Goal: Navigation & Orientation: Understand site structure

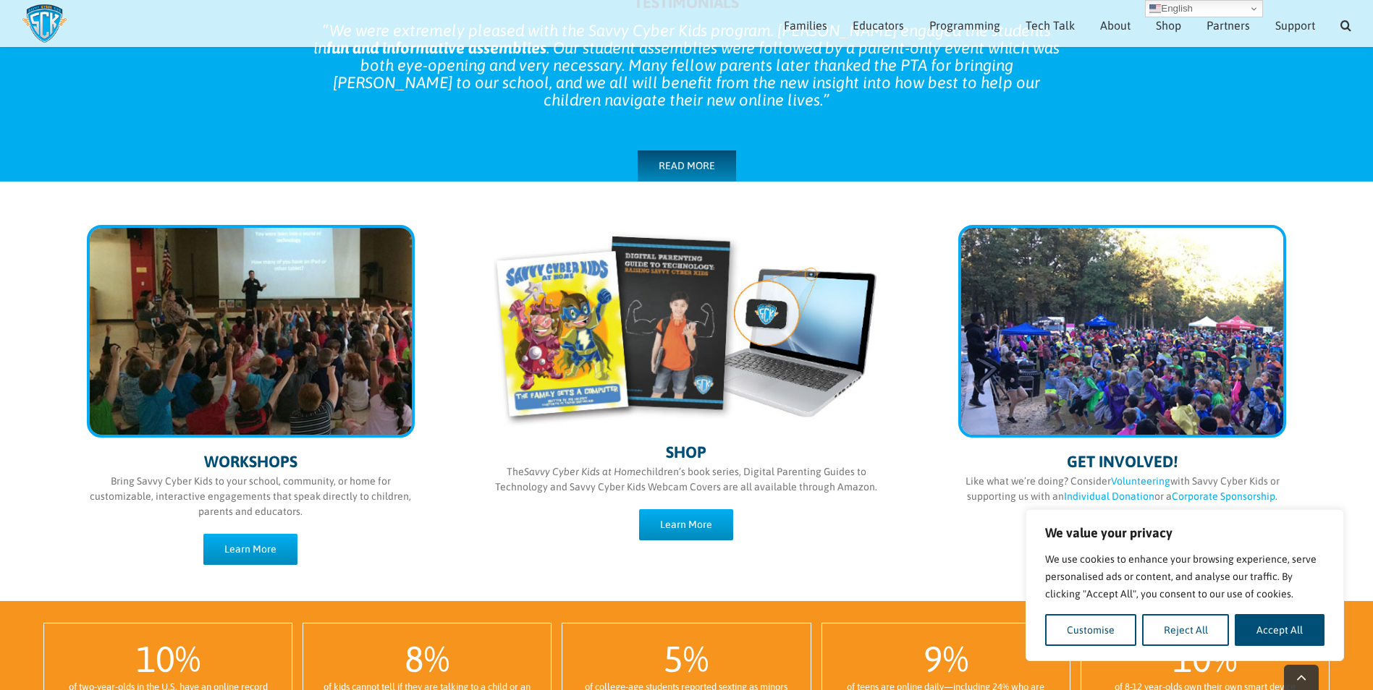
scroll to position [651, 0]
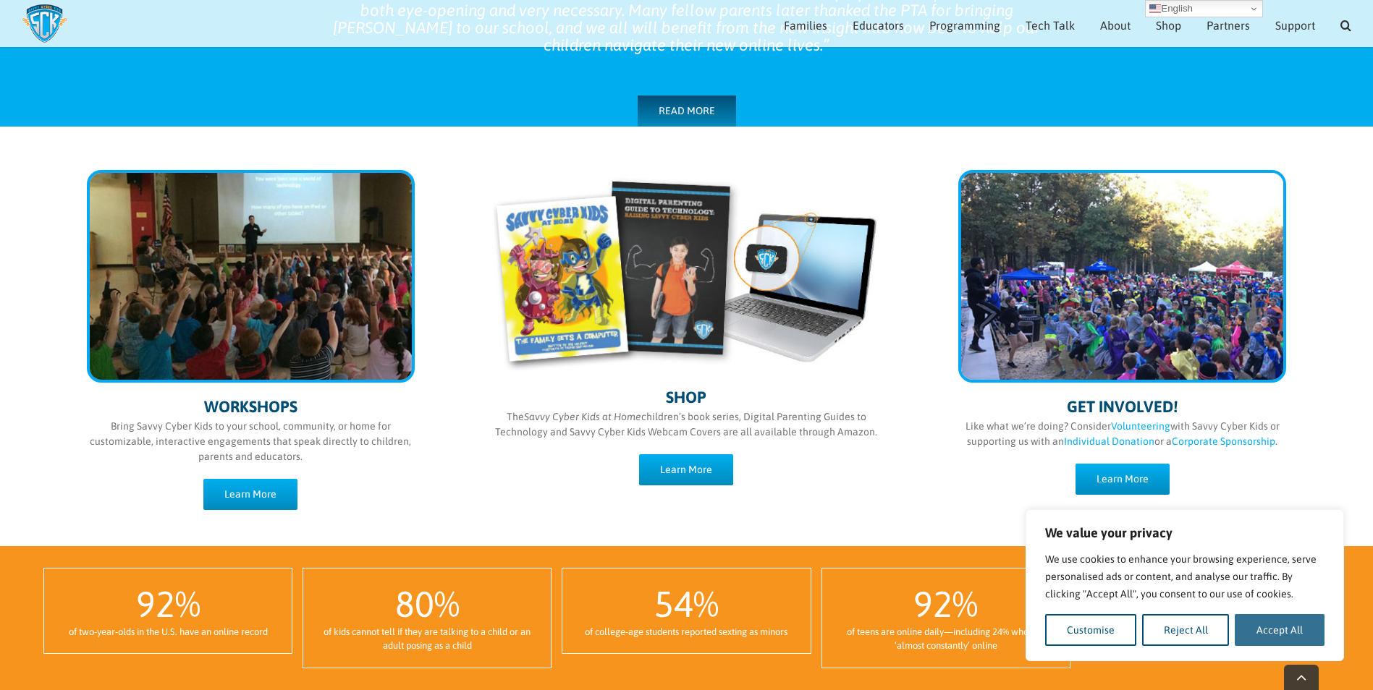
click at [1283, 630] on button "Accept All" at bounding box center [1279, 630] width 90 height 32
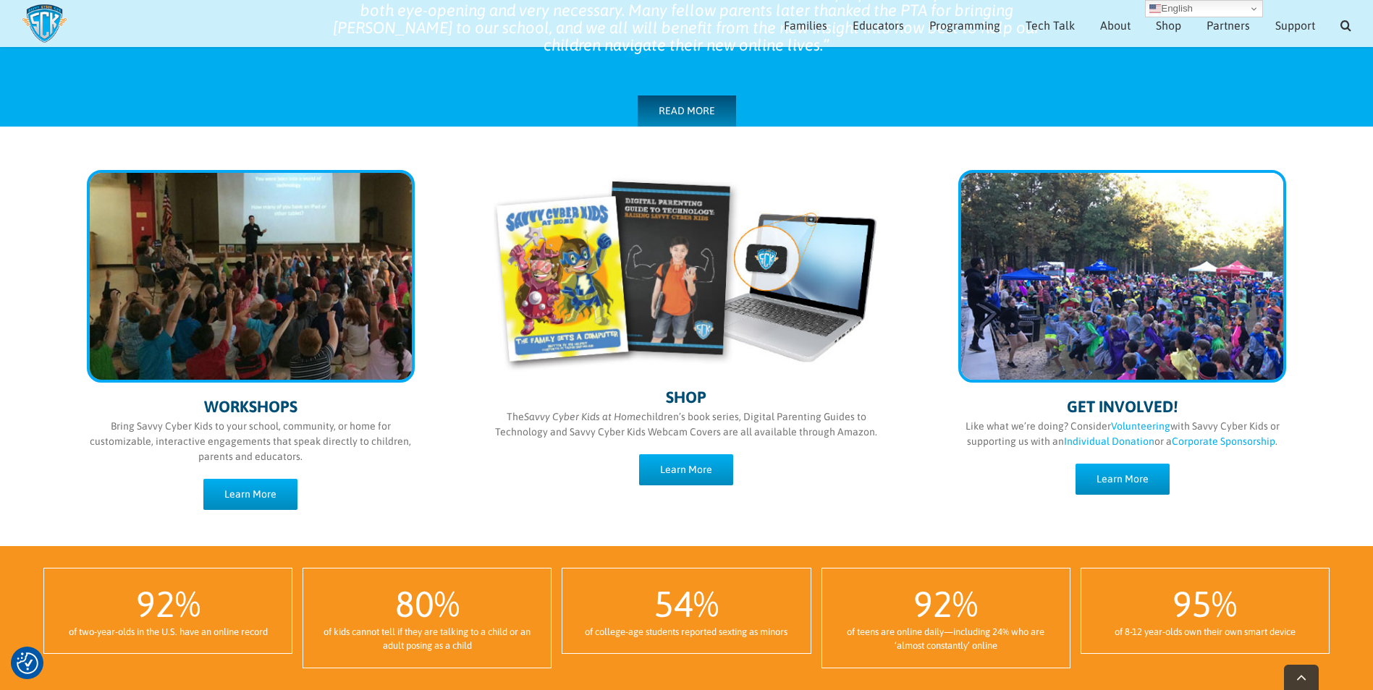
checkbox input "true"
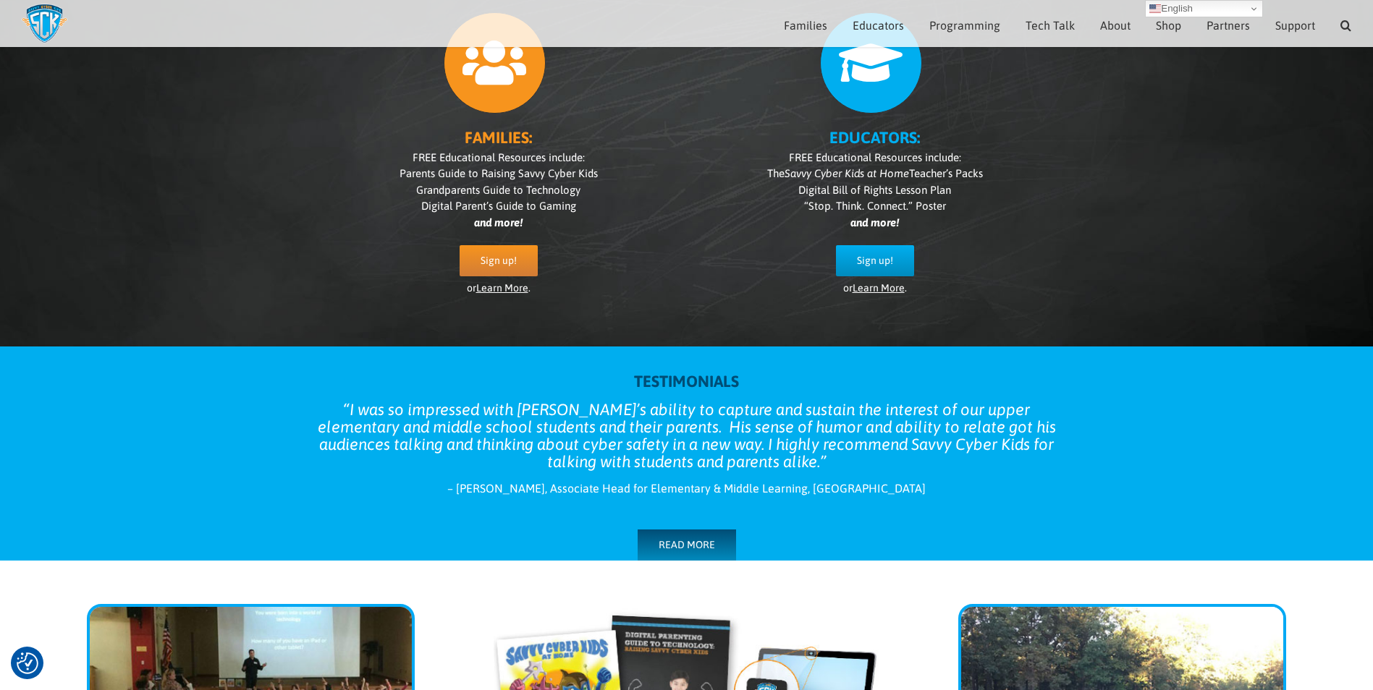
scroll to position [0, 0]
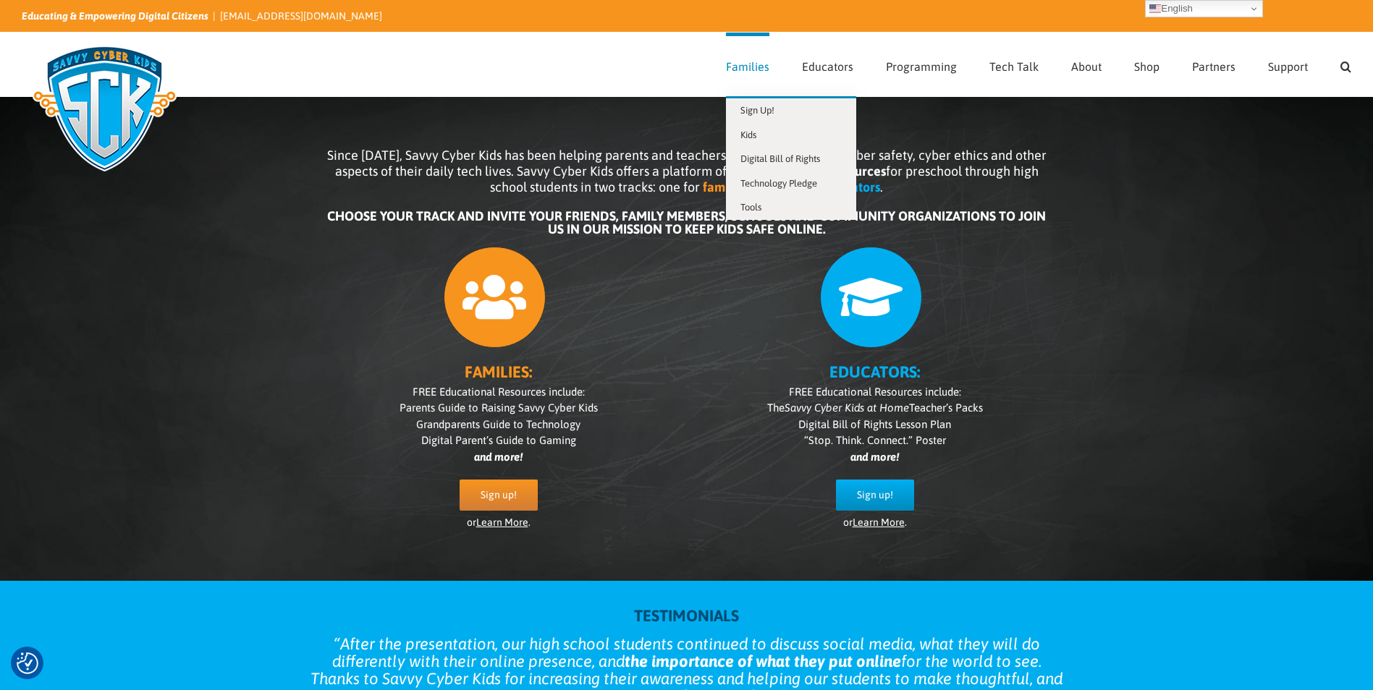
click at [750, 63] on span "Families" at bounding box center [747, 67] width 43 height 12
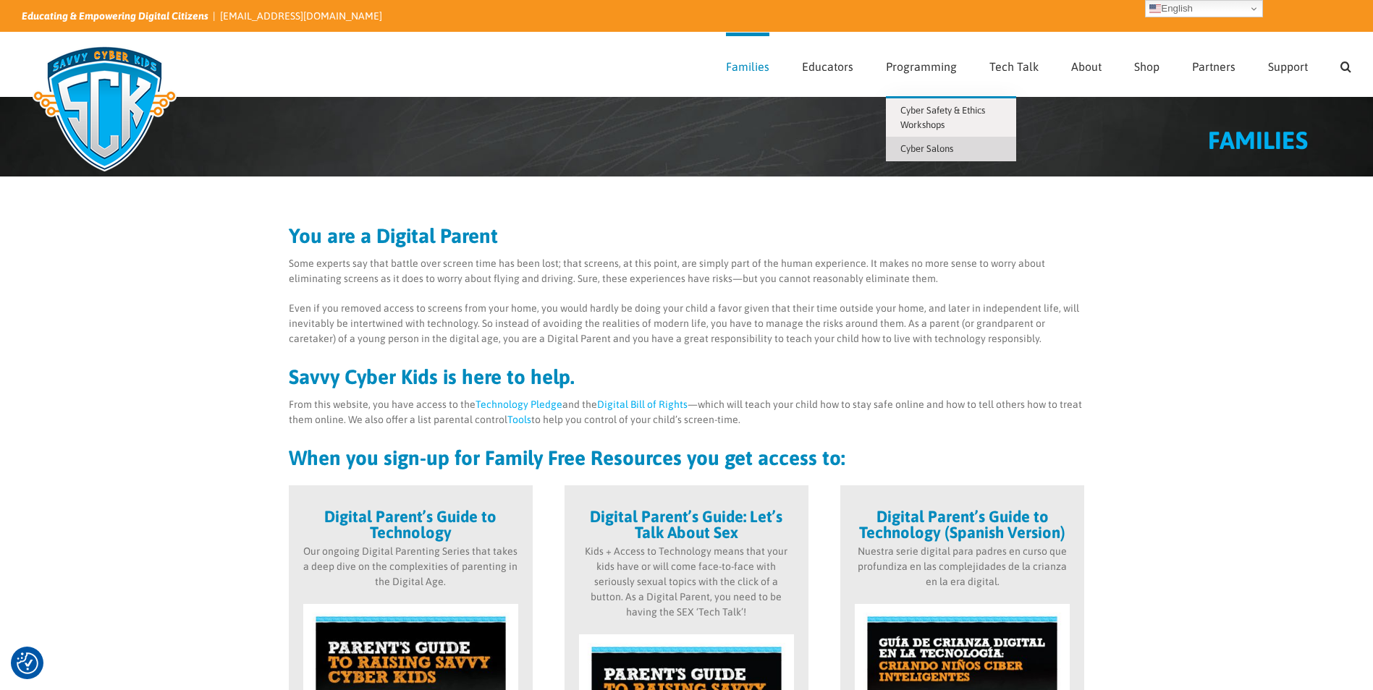
click at [924, 149] on span "Cyber Salons" at bounding box center [926, 148] width 53 height 11
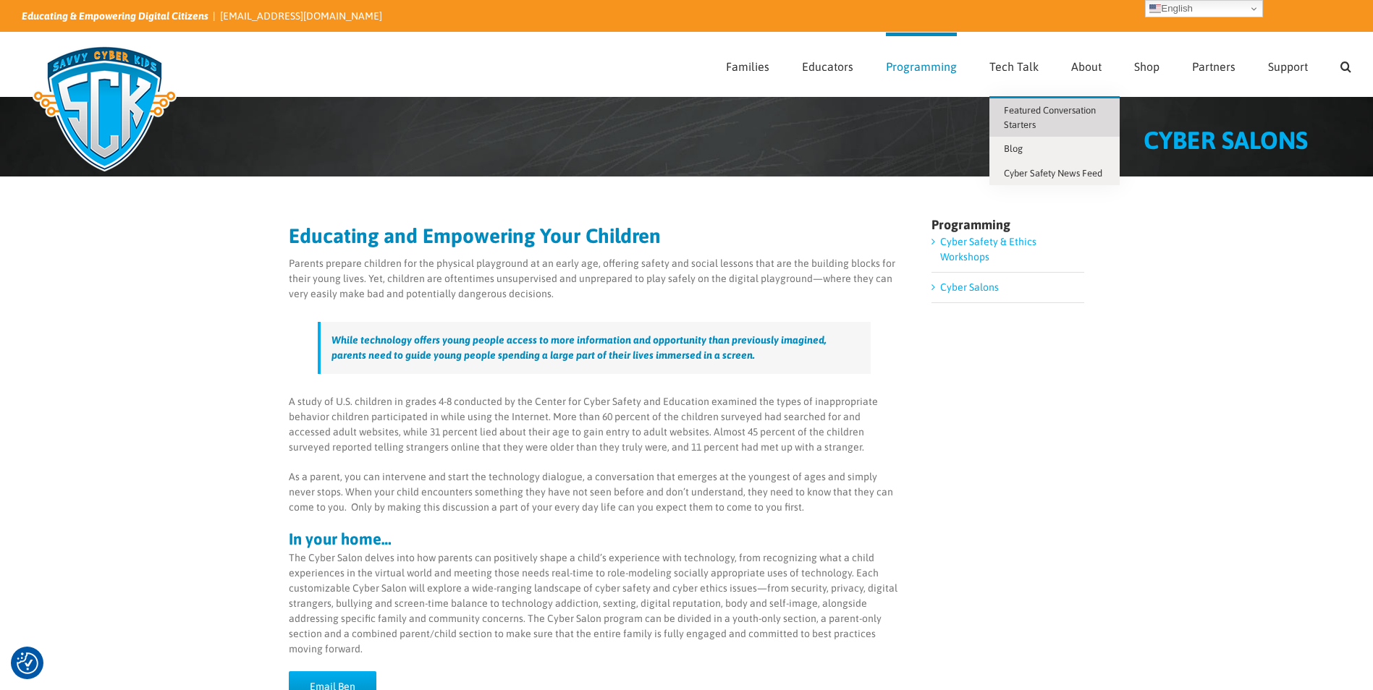
click at [1015, 114] on span "Featured Conversation Starters" at bounding box center [1050, 117] width 92 height 25
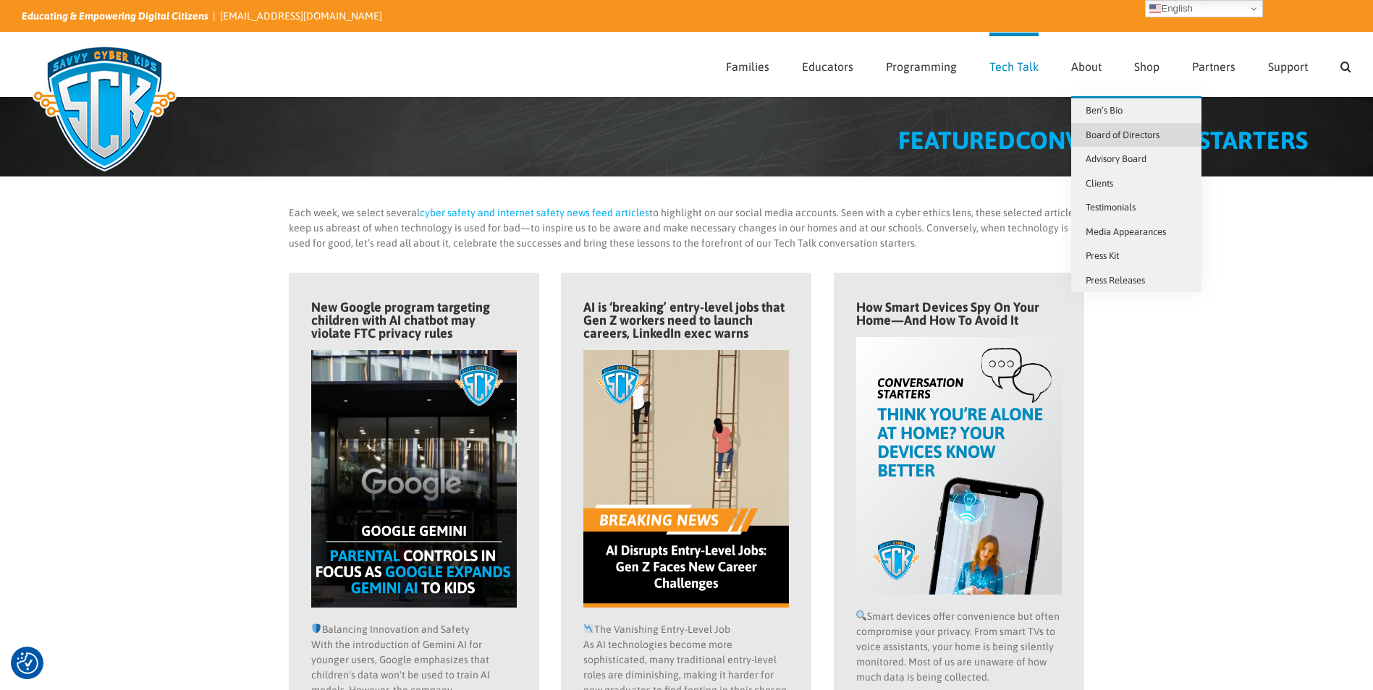
click at [1143, 136] on span "Board of Directors" at bounding box center [1122, 135] width 74 height 11
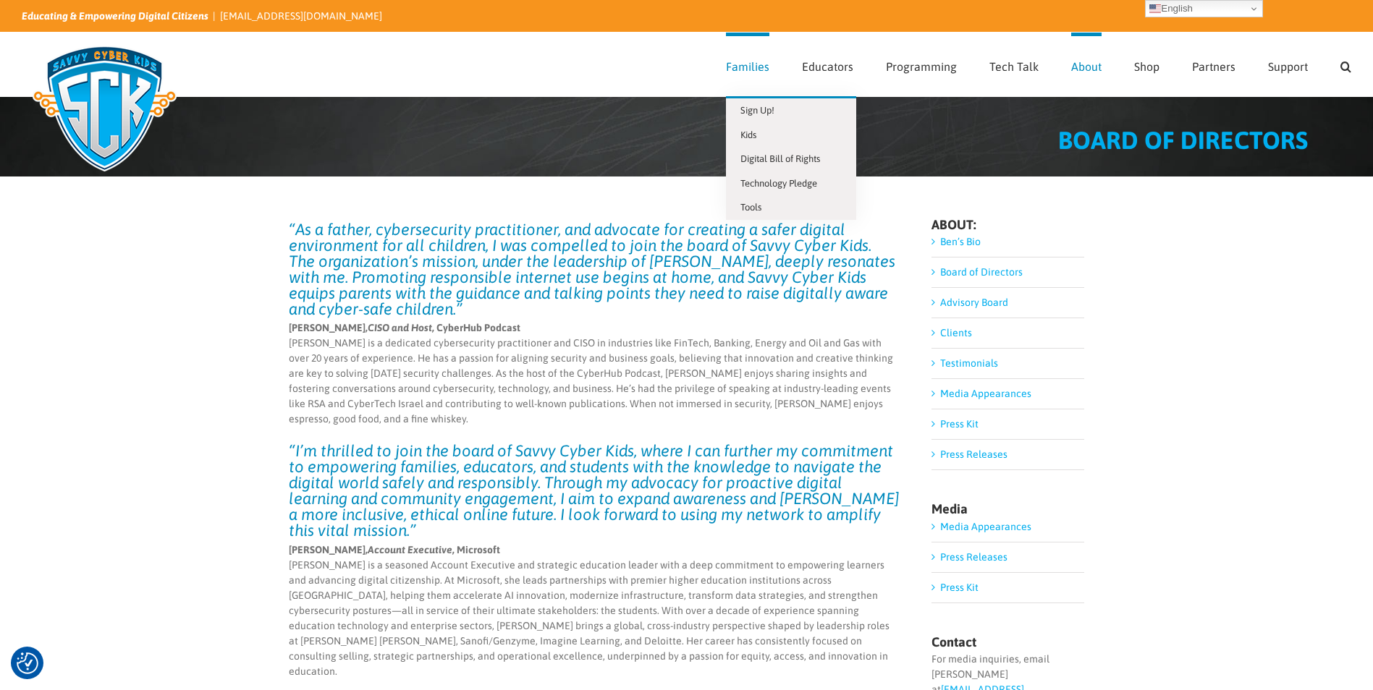
click at [768, 74] on link "Families" at bounding box center [747, 65] width 43 height 64
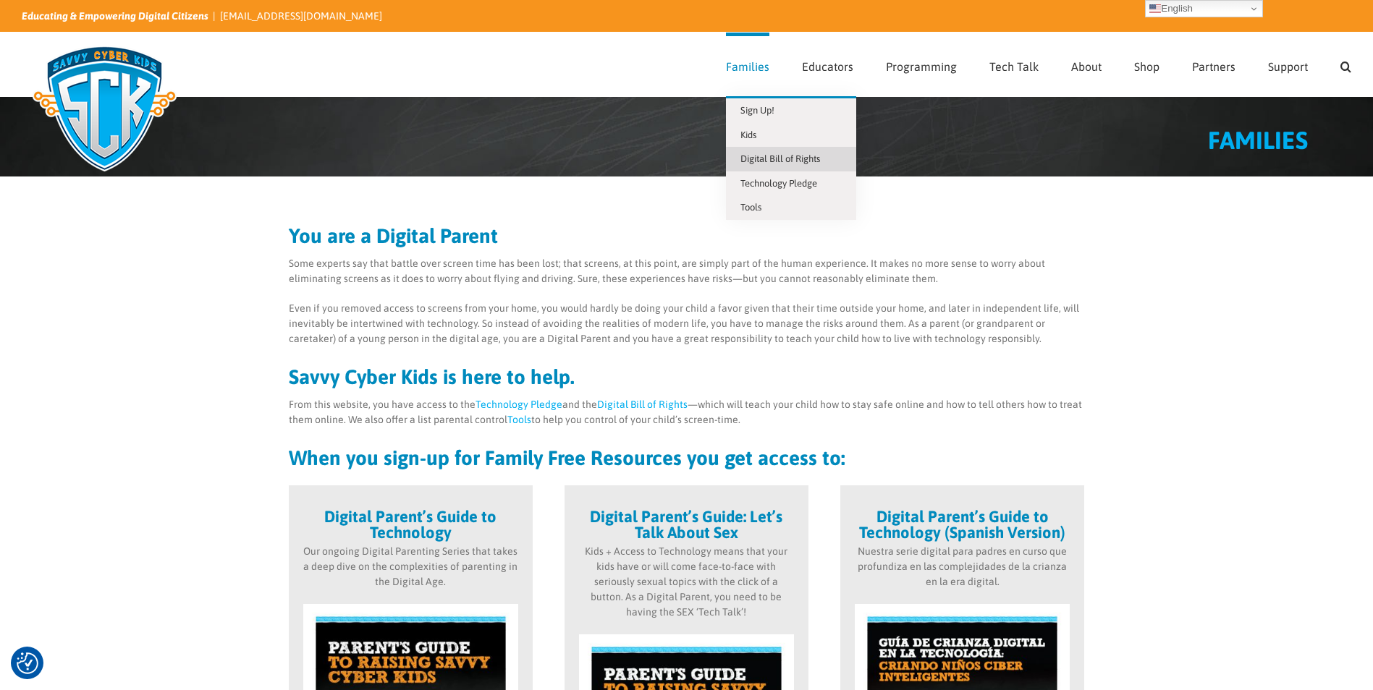
click at [763, 161] on span "Digital Bill of Rights" at bounding box center [780, 158] width 80 height 11
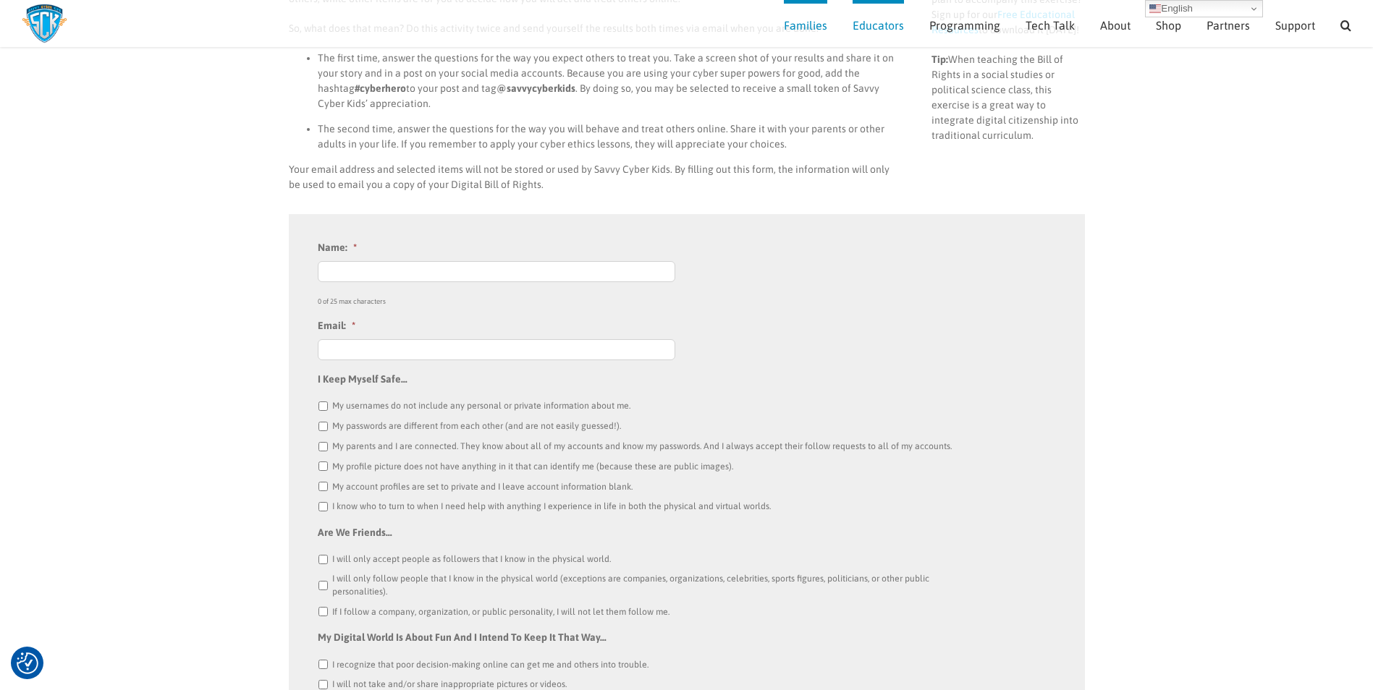
scroll to position [204, 0]
